Goal: Information Seeking & Learning: Learn about a topic

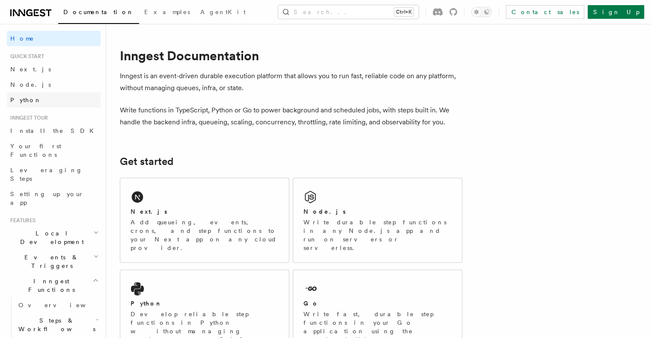
click at [41, 98] on link "Python" at bounding box center [54, 99] width 94 height 15
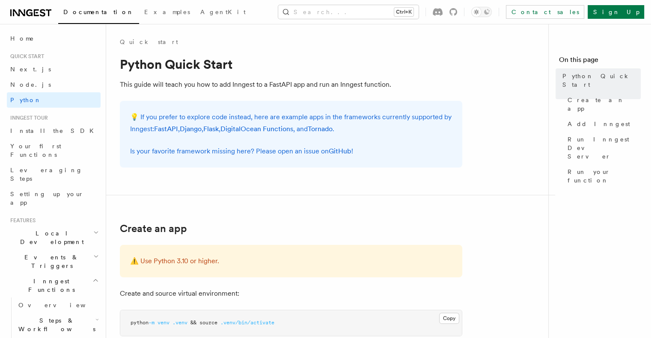
click at [352, 129] on p "💡 If you prefer to explore code instead, here are example apps in the framework…" at bounding box center [291, 123] width 322 height 24
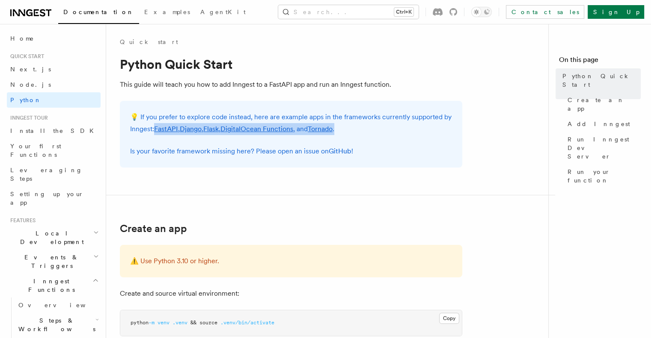
drag, startPoint x: 352, startPoint y: 130, endPoint x: 158, endPoint y: 134, distance: 193.8
click at [157, 134] on p "💡 If you prefer to explore code instead, here are example apps in the framework…" at bounding box center [291, 123] width 322 height 24
copy p "FastAPI , Django , Flask , DigitalOcean Functions , and Tornado ."
click at [46, 229] on span "Local Development" at bounding box center [50, 237] width 86 height 17
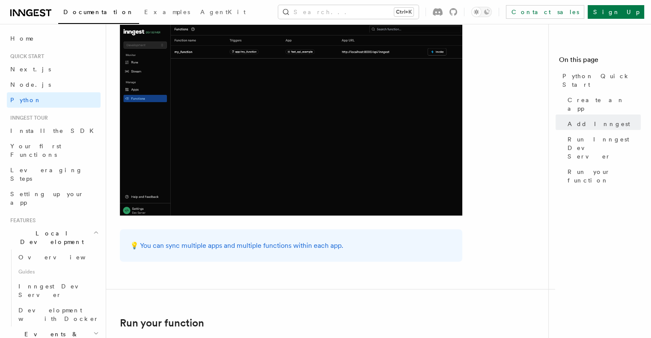
scroll to position [1497, 0]
